Goal: Information Seeking & Learning: Find specific fact

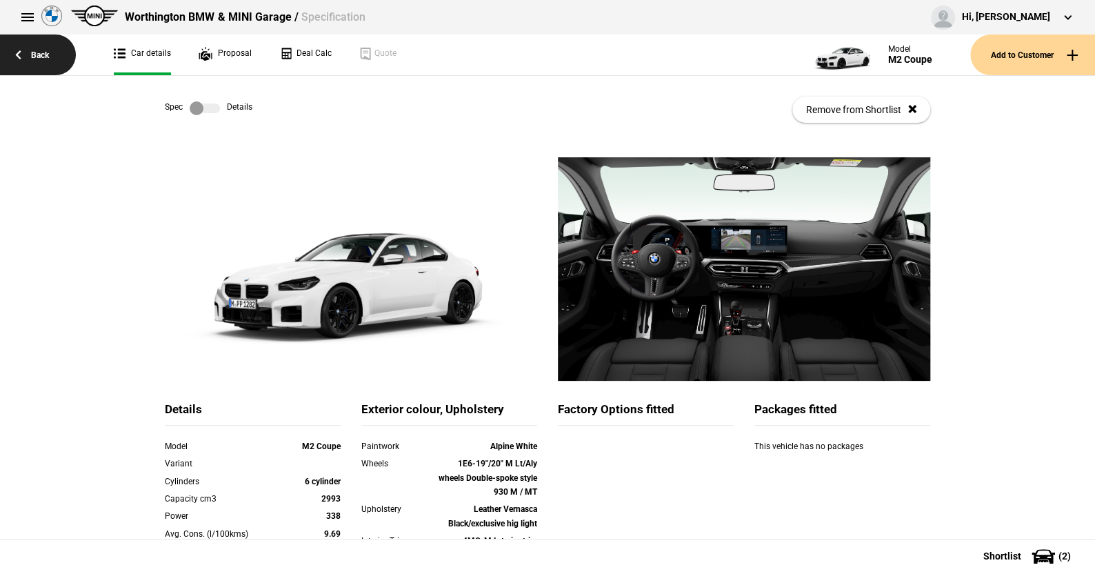
click at [41, 51] on link "Back" at bounding box center [38, 54] width 76 height 41
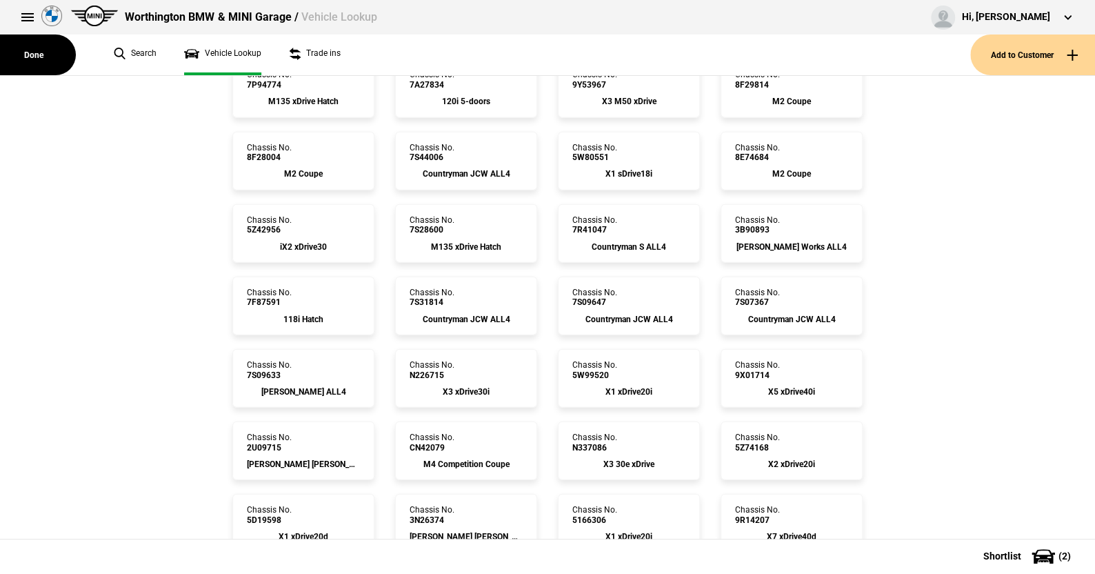
scroll to position [4826, 0]
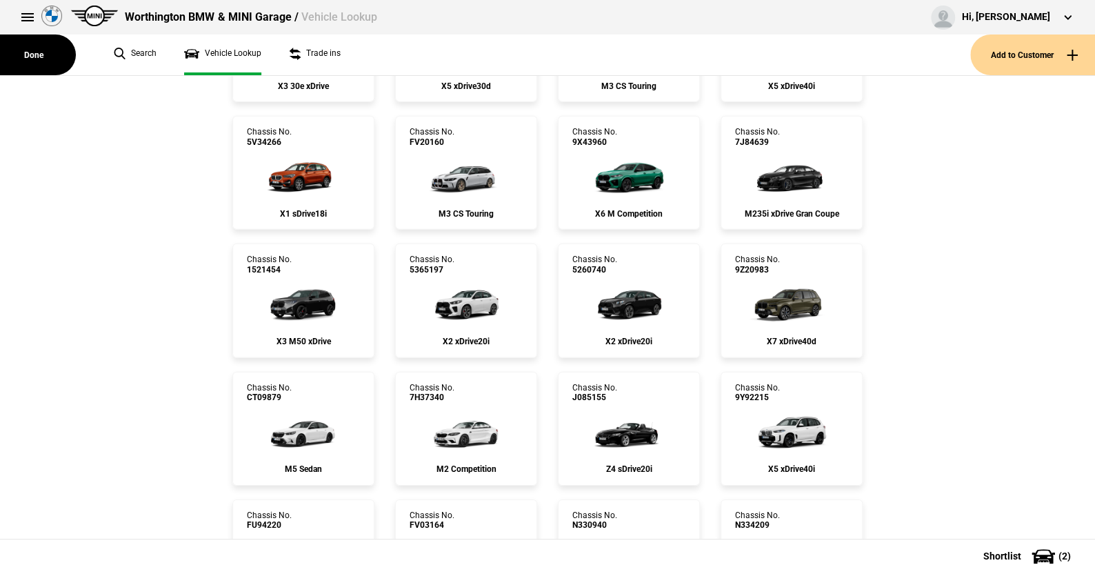
click at [694, 378] on div "Chassis No. J085155 Z4 sDrive20i" at bounding box center [628, 429] width 163 height 114
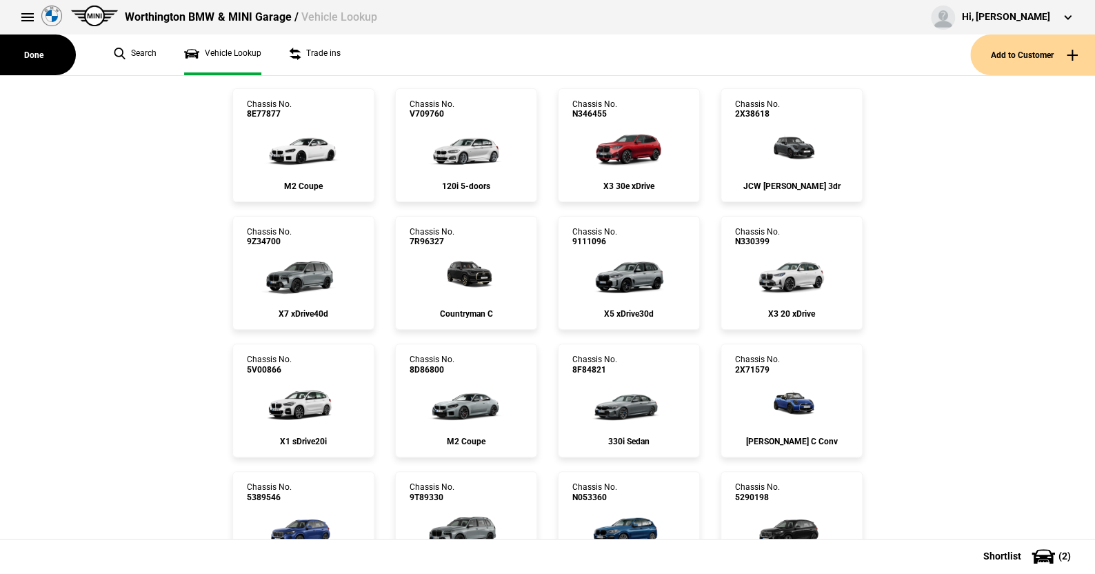
scroll to position [0, 0]
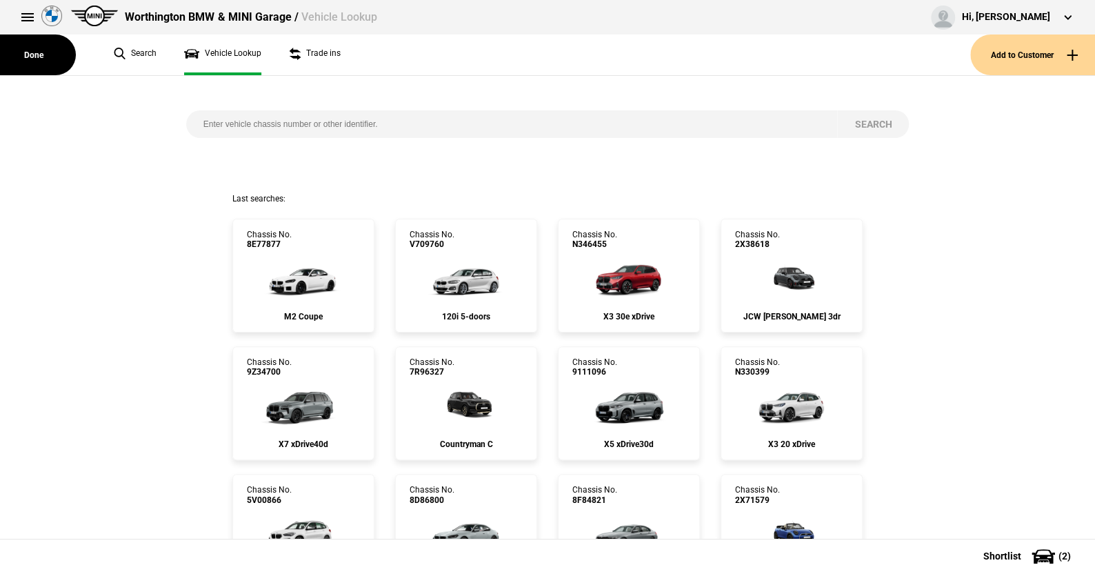
click at [194, 121] on input "search" at bounding box center [511, 124] width 651 height 28
paste input "WBA2H520207G17290"
type input "WBA2H520207G17290"
click at [869, 120] on button "Search" at bounding box center [873, 124] width 72 height 28
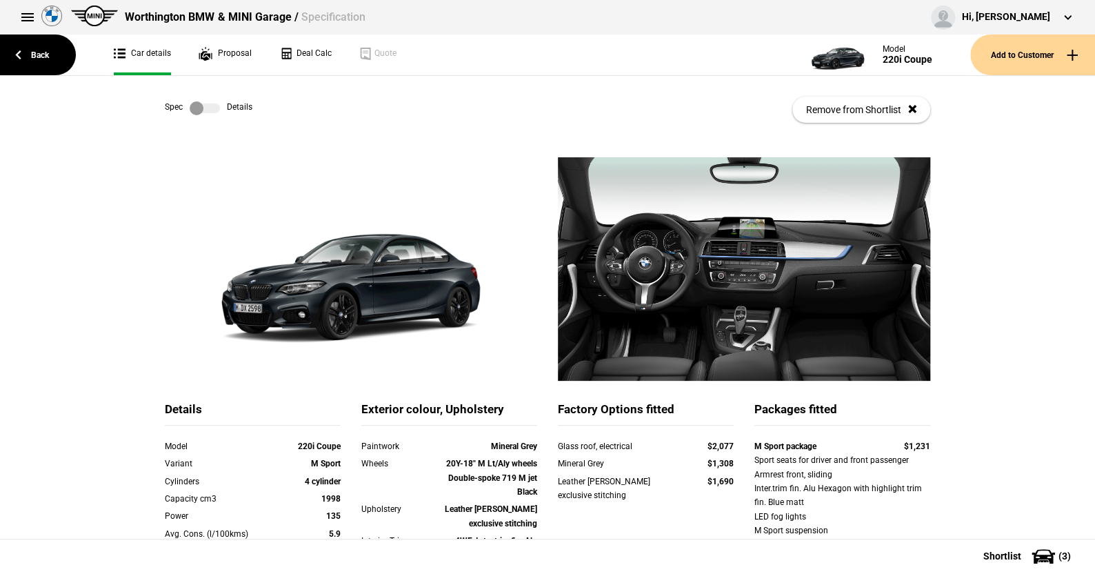
click at [212, 109] on label at bounding box center [205, 108] width 30 height 14
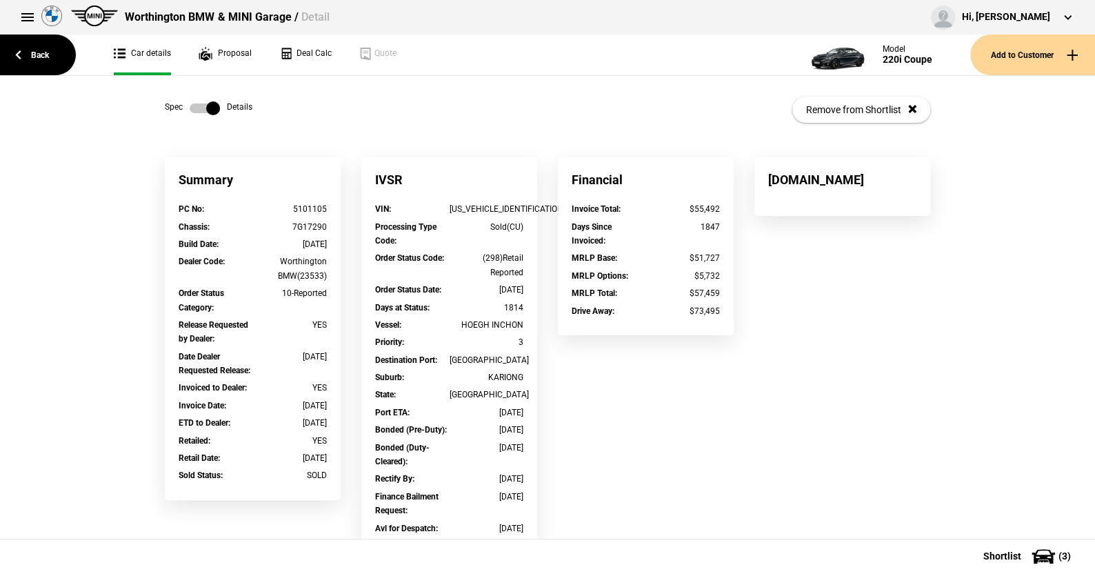
click at [183, 107] on link at bounding box center [205, 108] width 44 height 14
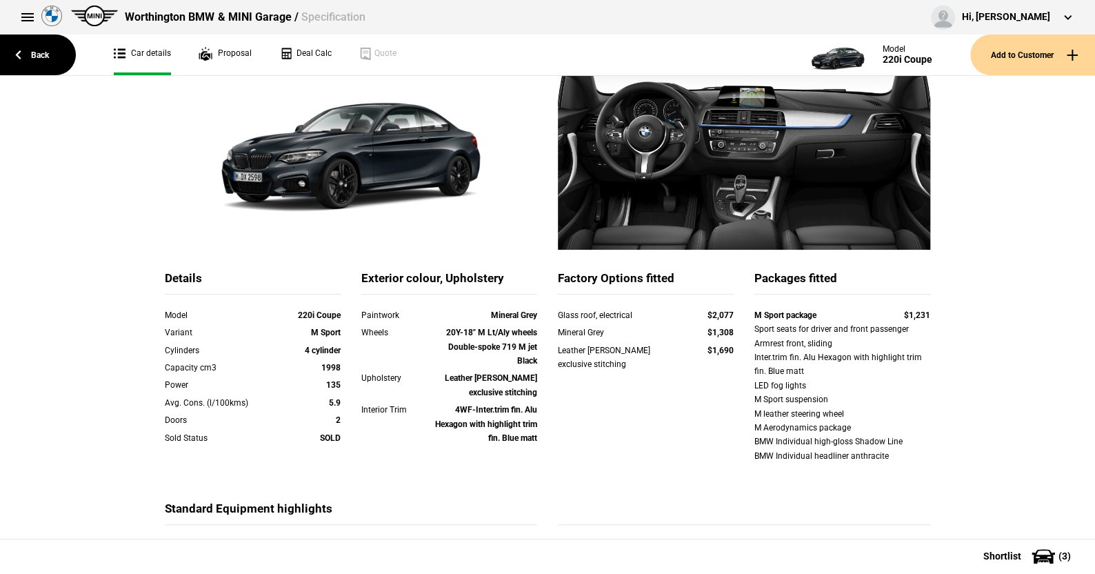
scroll to position [138, 0]
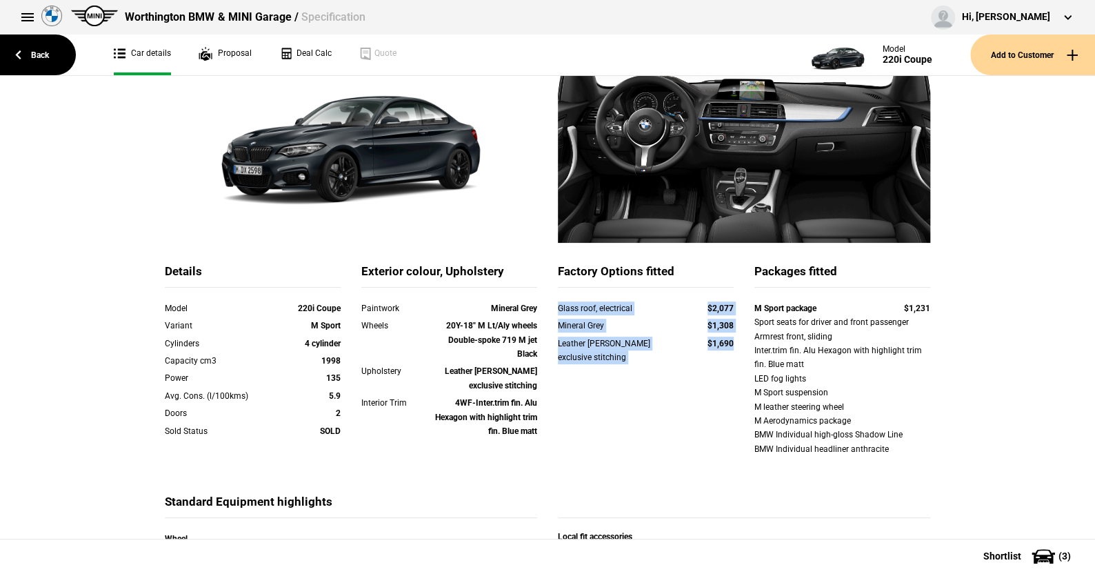
drag, startPoint x: 545, startPoint y: 307, endPoint x: 658, endPoint y: 334, distance: 116.1
click at [731, 344] on div "Glass roof, electrical $2,077 Mineral Grey $1,308 Leather Dakota Black exclusiv…" at bounding box center [646, 341] width 176 height 81
copy div "Glass roof, electrical $2,077 Mineral Grey $1,308 Leather Dakota Black exclusiv…"
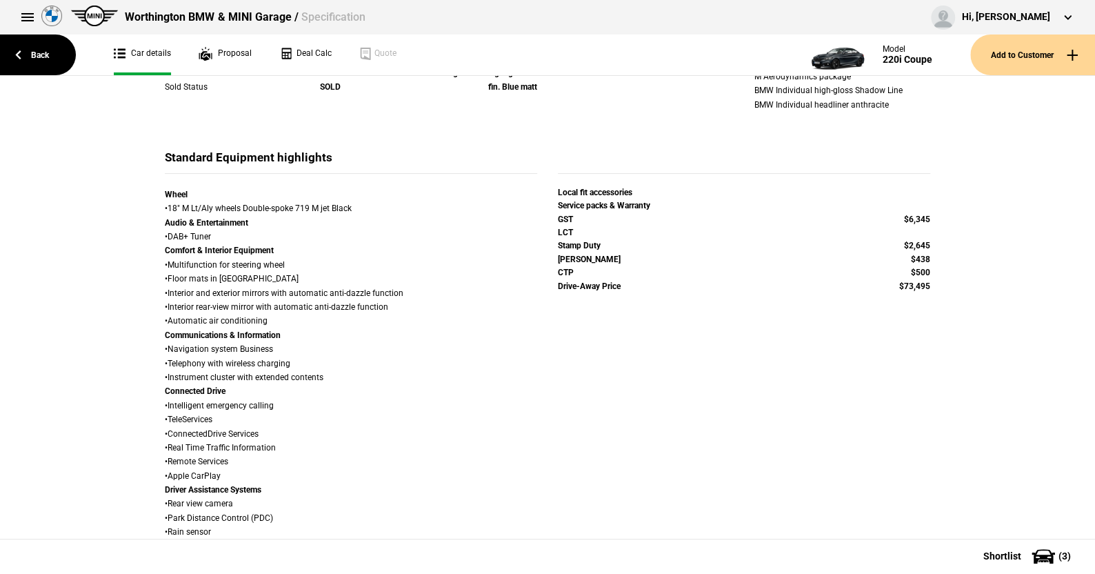
scroll to position [483, 0]
drag, startPoint x: 161, startPoint y: 345, endPoint x: 340, endPoint y: 377, distance: 181.3
click at [340, 377] on div "Wheel • 18" M Lt/Aly wheels Double-spoke 719 M jet Black Audio & Entertainment …" at bounding box center [351, 468] width 372 height 563
copy div "Navigation system Business • Telephony with wireless charging • Instrument clus…"
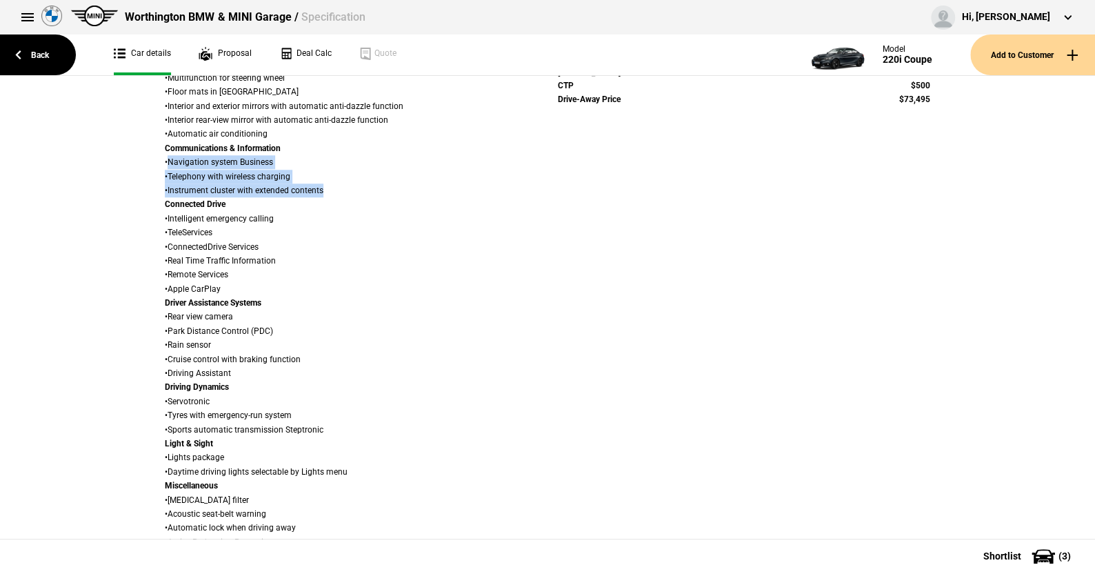
scroll to position [689, 0]
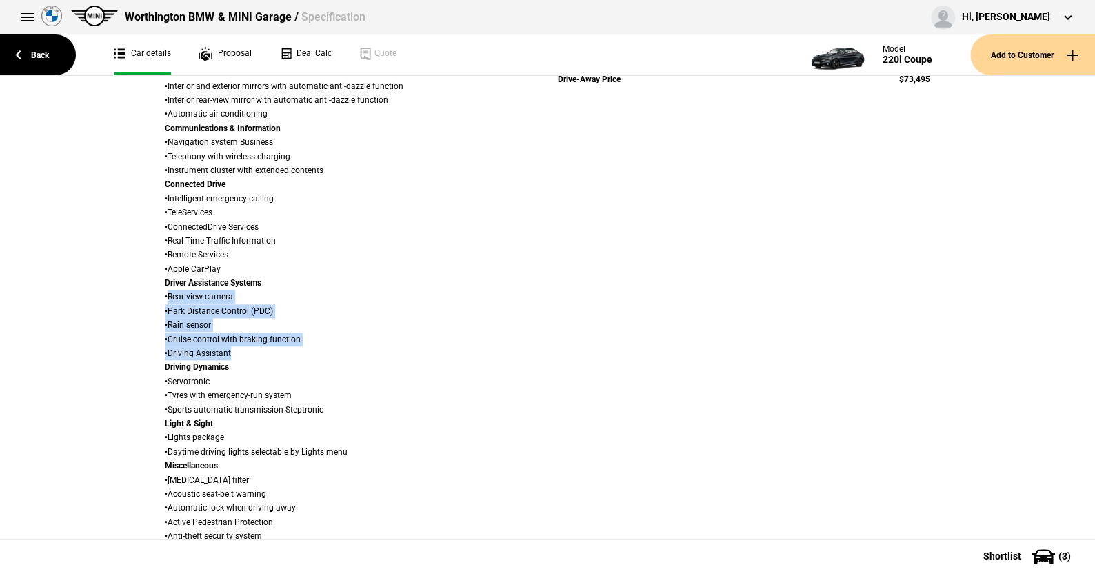
drag, startPoint x: 161, startPoint y: 294, endPoint x: 315, endPoint y: 350, distance: 163.6
click at [315, 350] on div "Wheel • 18" M Lt/Aly wheels Double-spoke 719 M jet Black Audio & Entertainment …" at bounding box center [351, 262] width 372 height 563
copy div "Rear view camera • Park Distance Control (PDC) • Rain sensor • Cruise control w…"
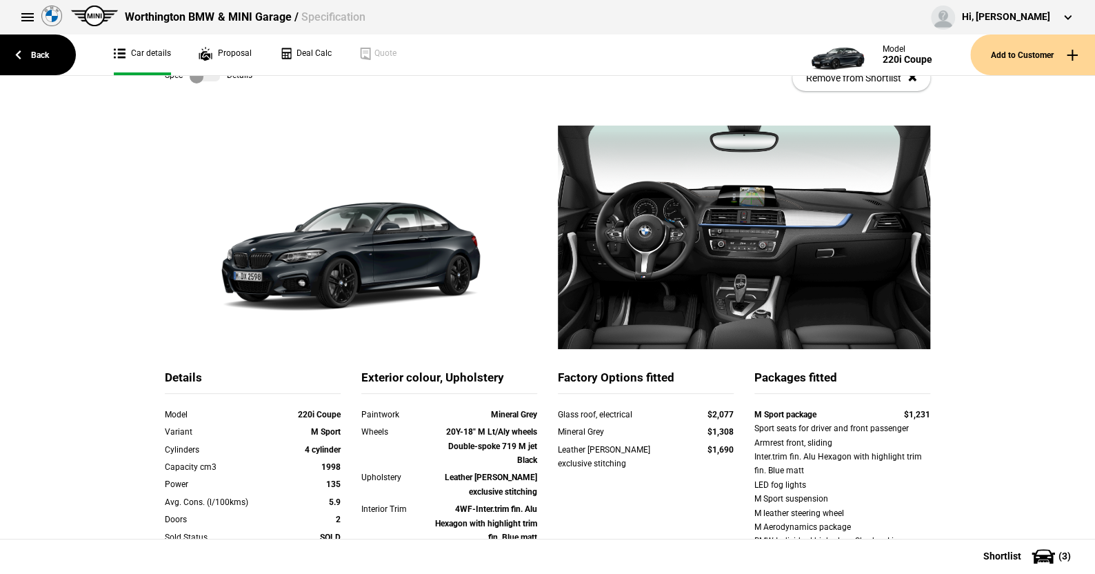
scroll to position [0, 0]
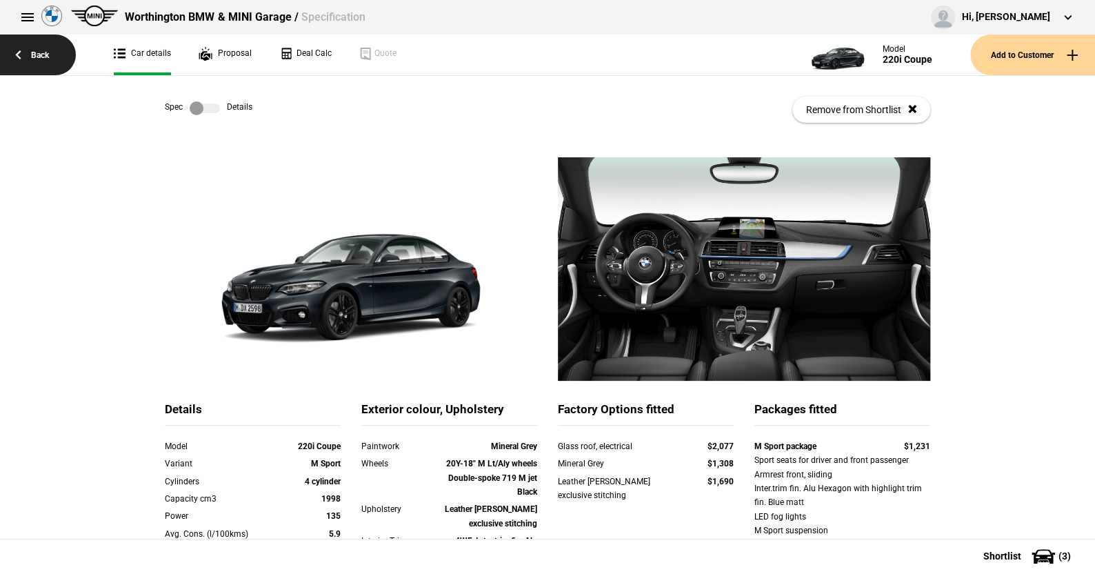
click at [41, 52] on link "Back" at bounding box center [38, 54] width 76 height 41
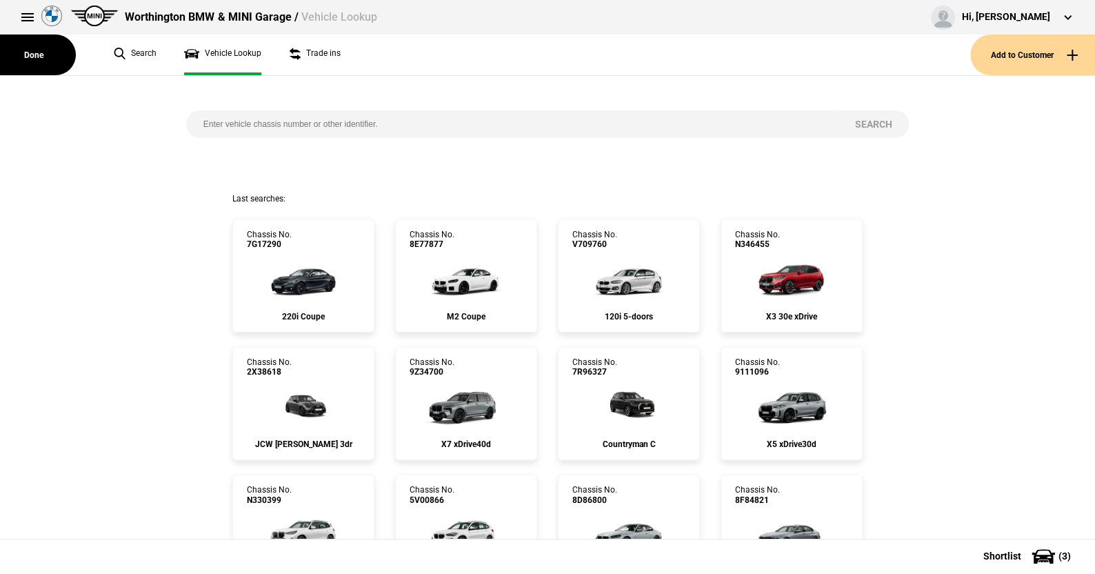
click at [193, 117] on input "search" at bounding box center [511, 124] width 651 height 28
paste input "WBA32AK0607J66554"
type input "WBA32AK0607J66554"
click at [870, 120] on button "Search" at bounding box center [873, 124] width 72 height 28
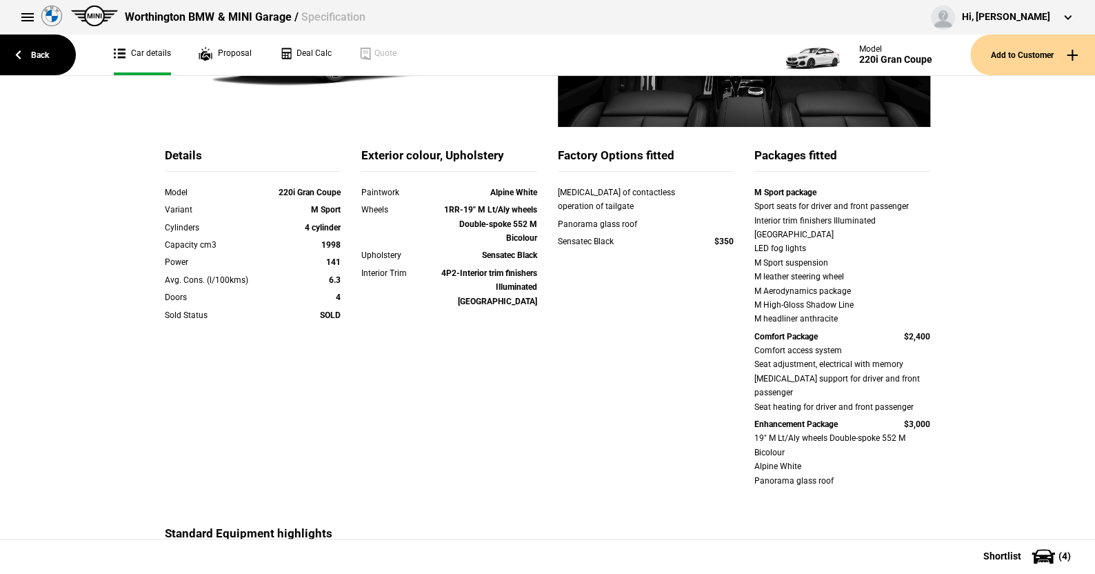
scroll to position [276, 0]
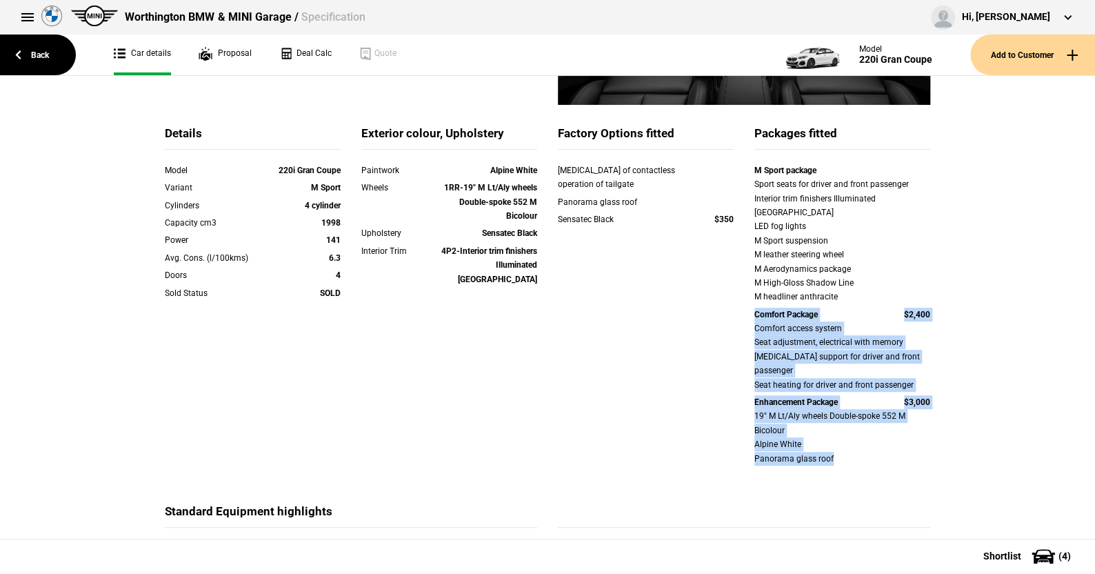
drag, startPoint x: 745, startPoint y: 299, endPoint x: 953, endPoint y: 426, distance: 243.2
click at [953, 426] on div "Details Model 220i Gran Coupe Variant M Sport Cylinders 4 cylinder Capacity cm3…" at bounding box center [547, 497] width 1095 height 1232
copy div "Comfort Package $2,400 Comfort access system Seat adjustment, electrical with m…"
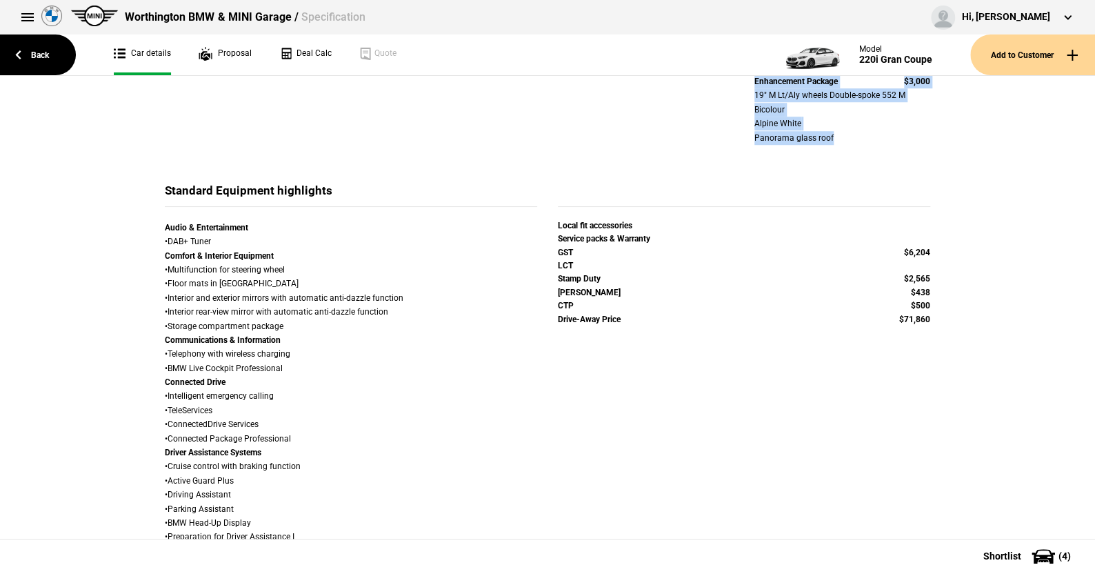
scroll to position [620, 0]
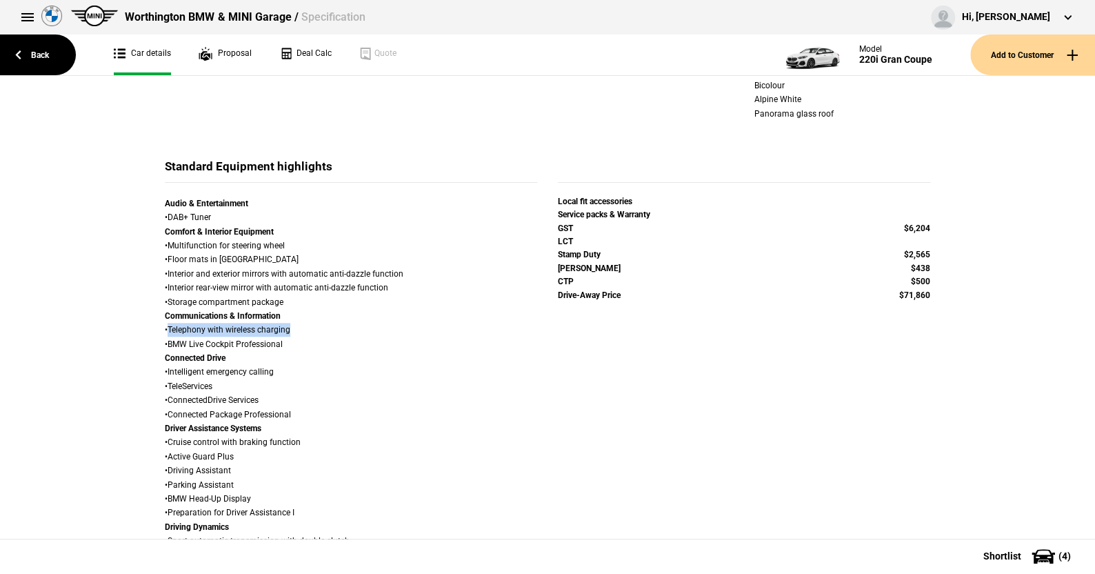
drag, startPoint x: 164, startPoint y: 300, endPoint x: 276, endPoint y: 304, distance: 112.4
click at [286, 304] on div "Audio & Entertainment • DAB+ Tuner Comfort & Interior Equipment • Multifunction…" at bounding box center [351, 463] width 372 height 534
copy div "Telephony with wireless charging"
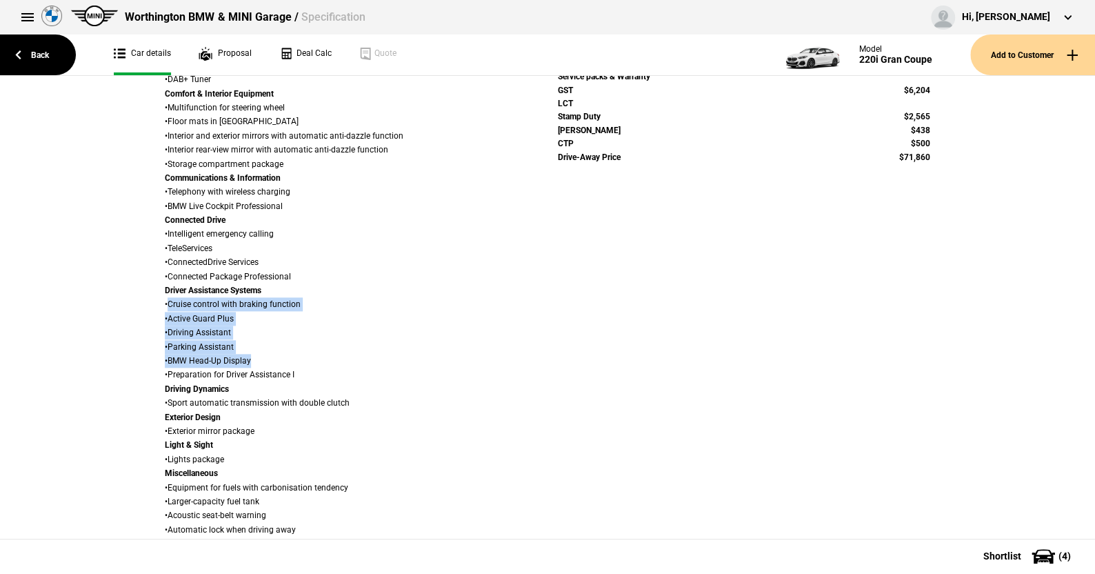
drag, startPoint x: 161, startPoint y: 274, endPoint x: 302, endPoint y: 333, distance: 152.3
click at [302, 333] on div "Audio & Entertainment • DAB+ Tuner Comfort & Interior Equipment • Multifunction…" at bounding box center [351, 326] width 372 height 534
copy div "Cruise control with braking function • Active Guard Plus • Driving Assistant • …"
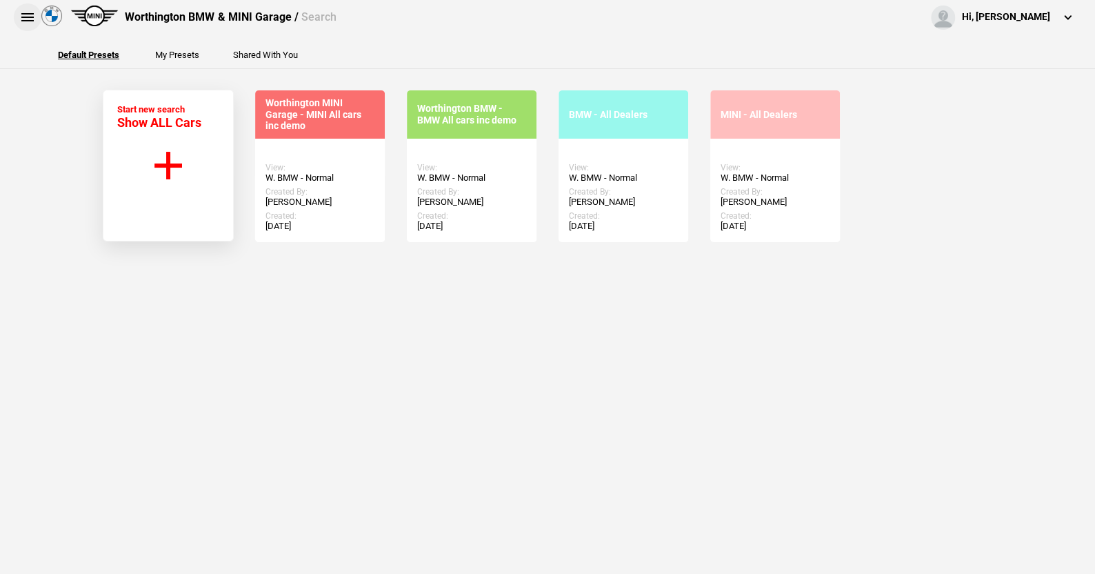
click at [26, 13] on button at bounding box center [28, 17] width 28 height 28
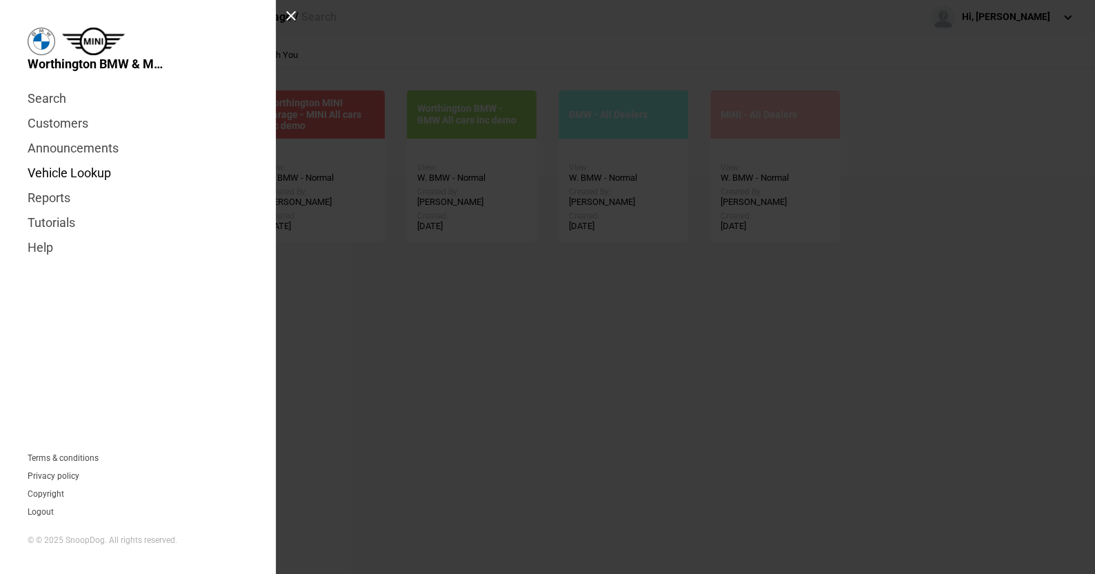
click at [61, 172] on link "Vehicle Lookup" at bounding box center [138, 173] width 221 height 25
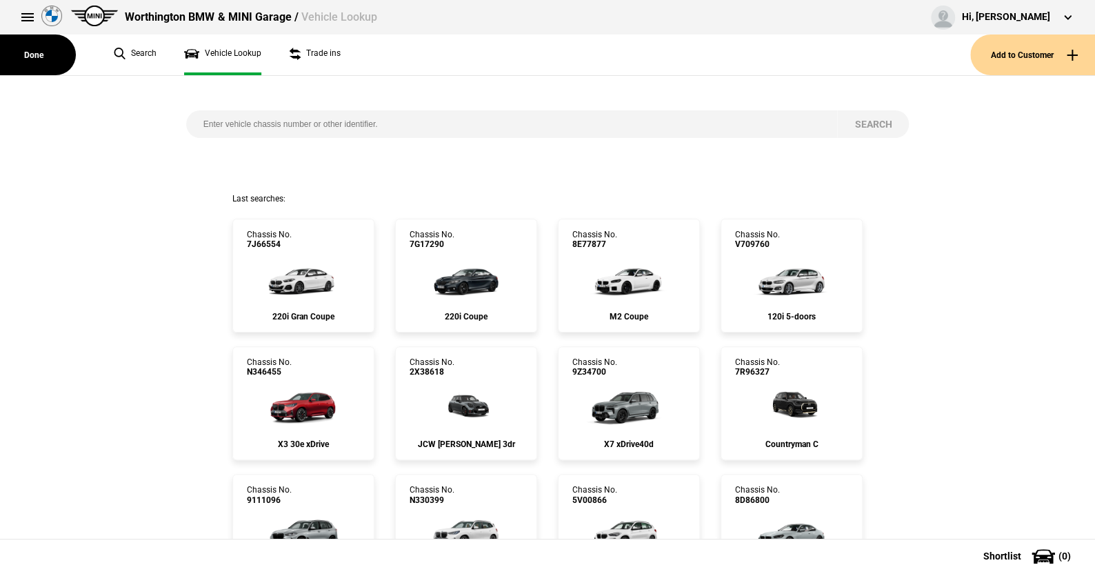
click at [192, 124] on input "search" at bounding box center [511, 124] width 651 height 28
paste input "1523365"
type input "1523365"
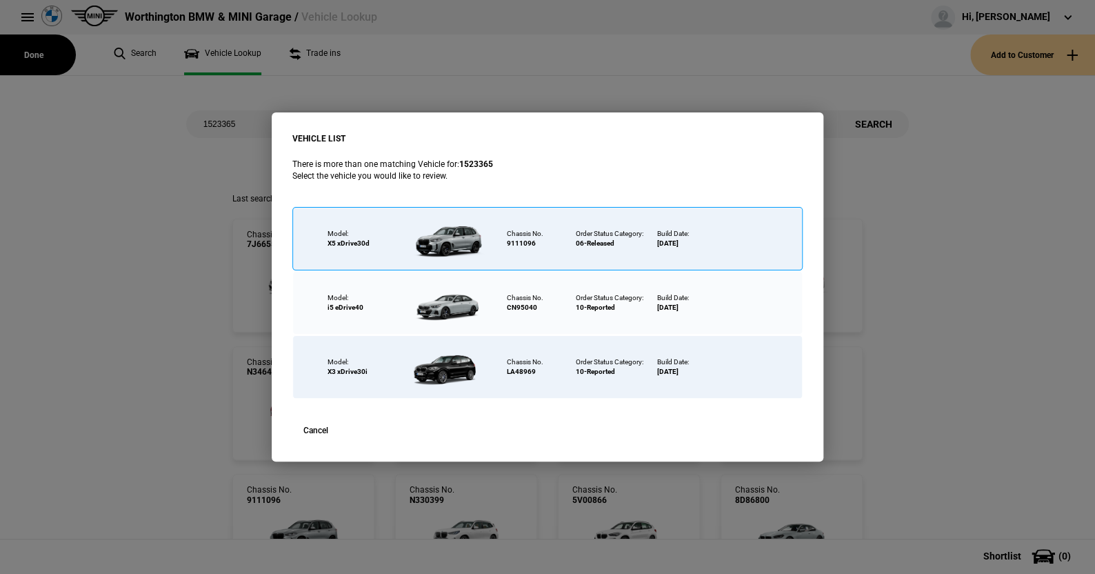
click at [458, 238] on div at bounding box center [448, 238] width 90 height 48
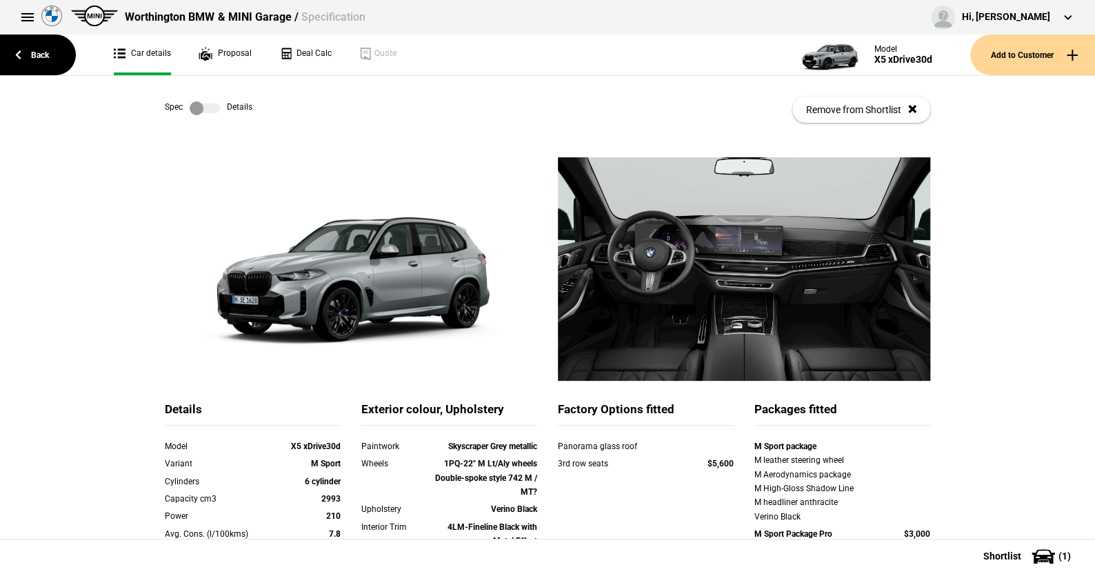
click at [211, 108] on label at bounding box center [205, 108] width 30 height 14
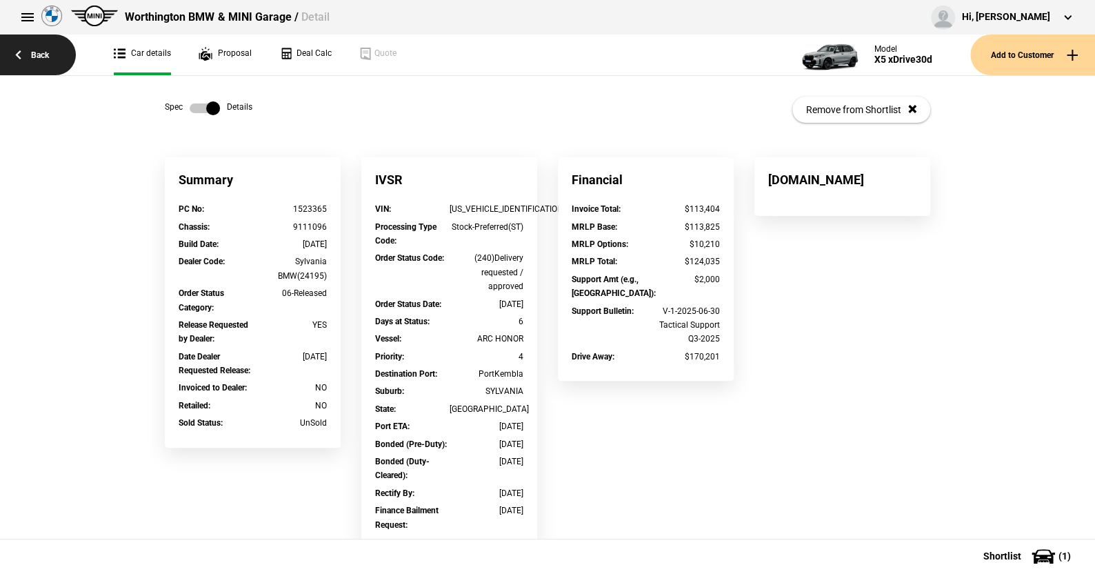
click at [40, 50] on link "Back" at bounding box center [38, 54] width 76 height 41
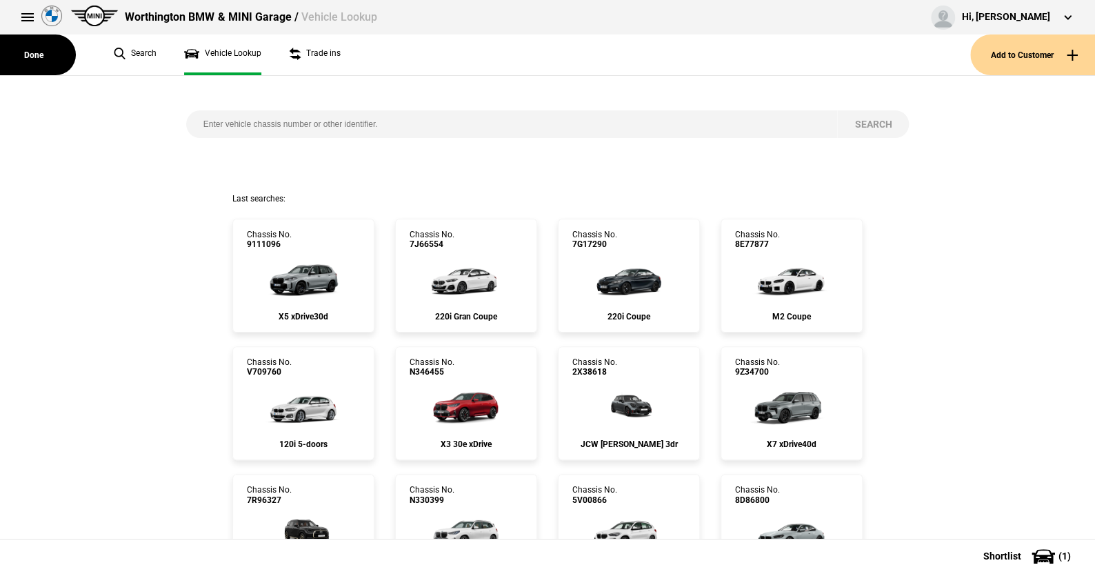
click at [386, 126] on input "search" at bounding box center [511, 124] width 651 height 28
click at [275, 127] on input "search" at bounding box center [511, 124] width 651 height 28
